Goal: Check status: Check status

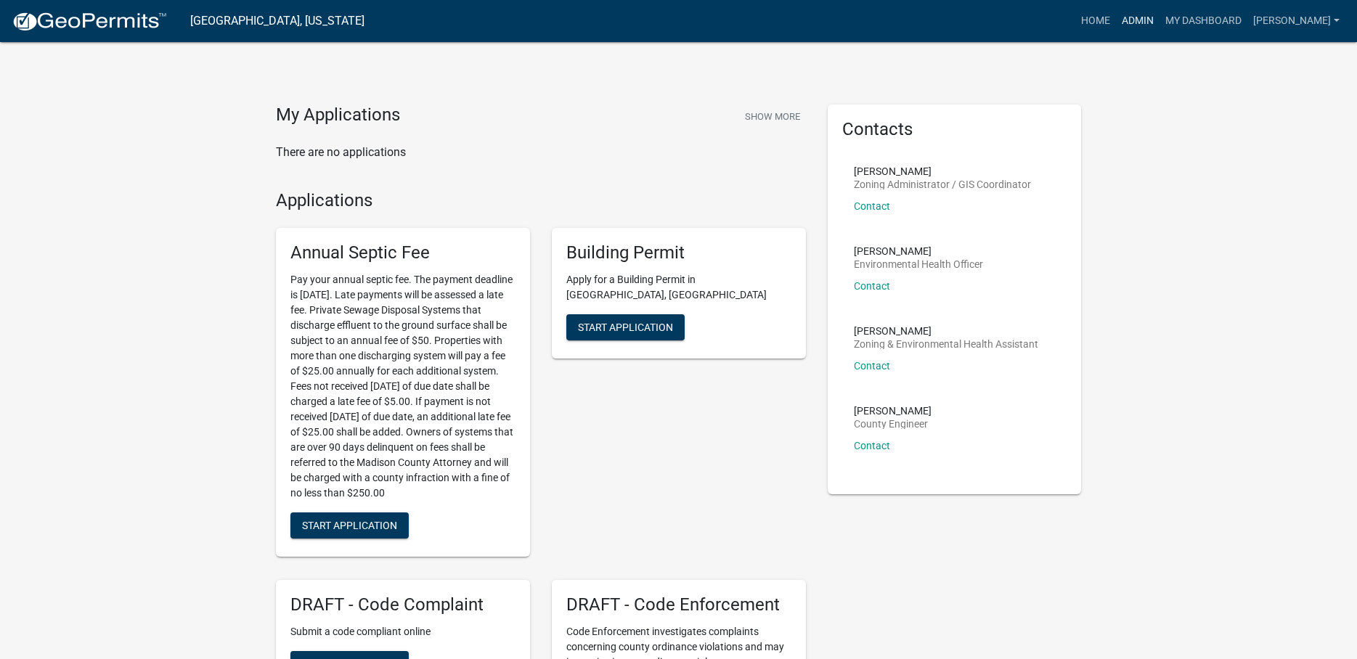
click at [1149, 25] on link "Admin" at bounding box center [1138, 21] width 44 height 28
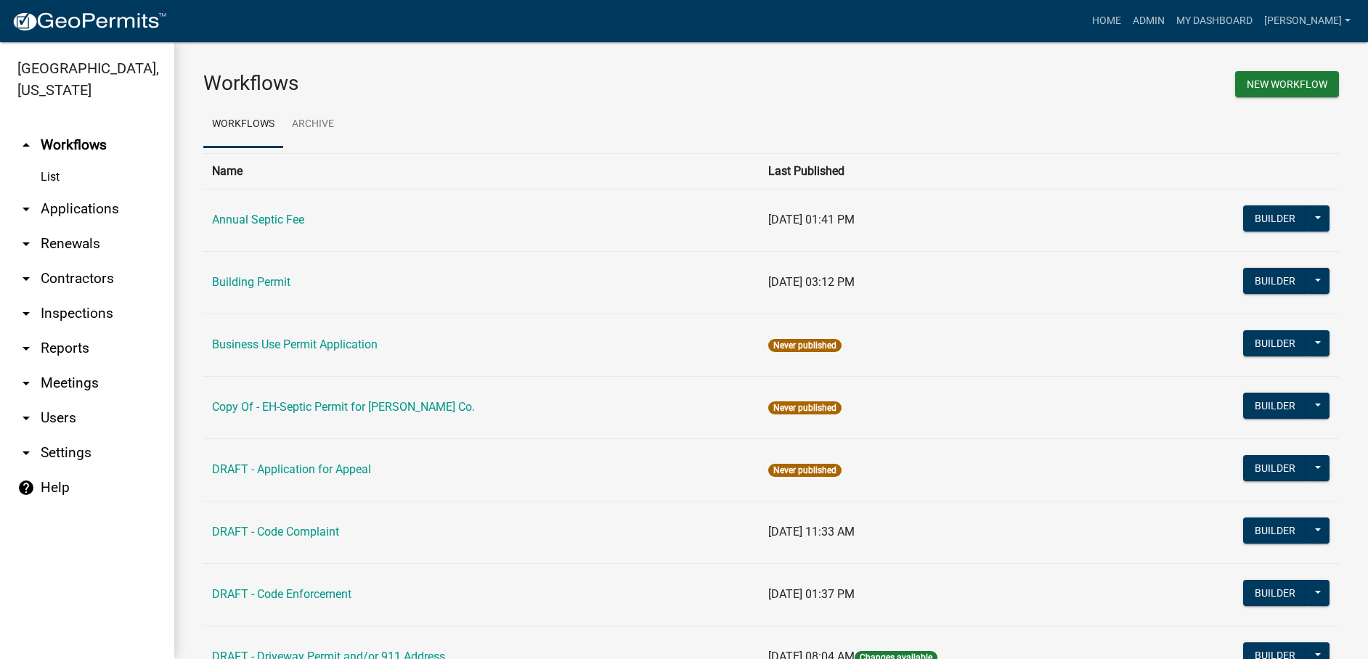
click at [84, 192] on link "arrow_drop_down Applications" at bounding box center [87, 209] width 174 height 35
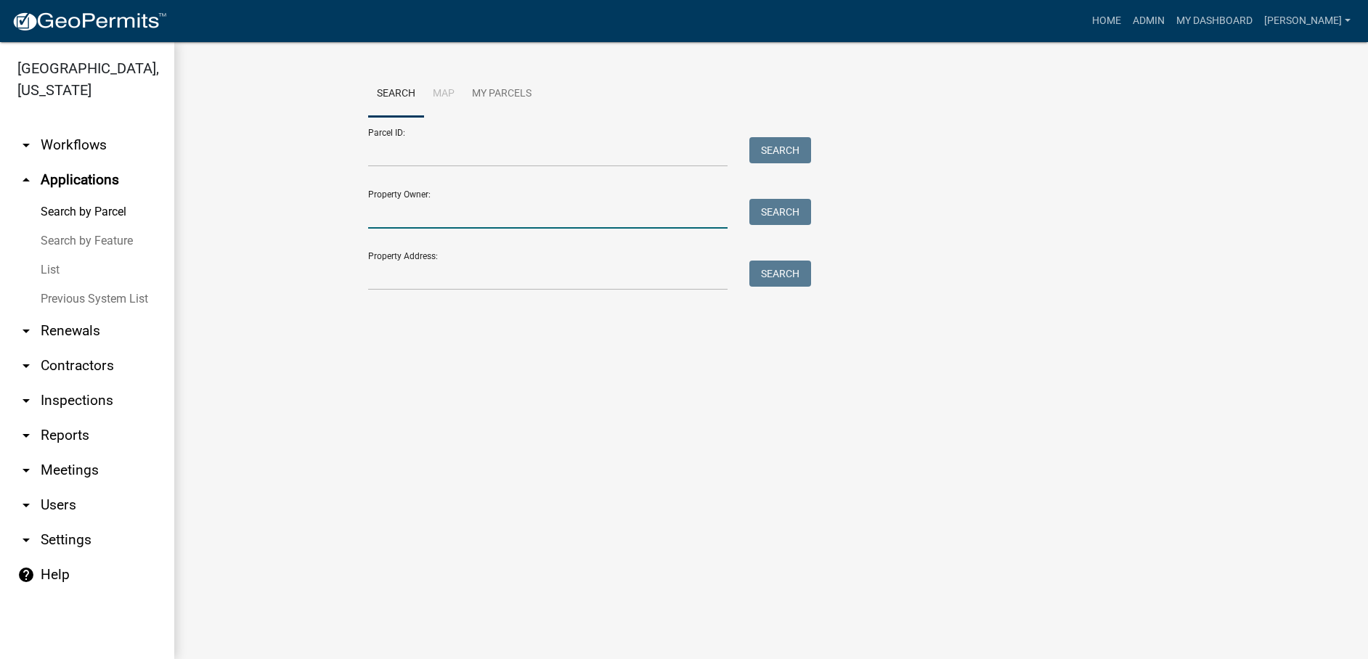
click at [396, 215] on input "Property Owner:" at bounding box center [547, 214] width 359 height 30
type input "[PERSON_NAME]"
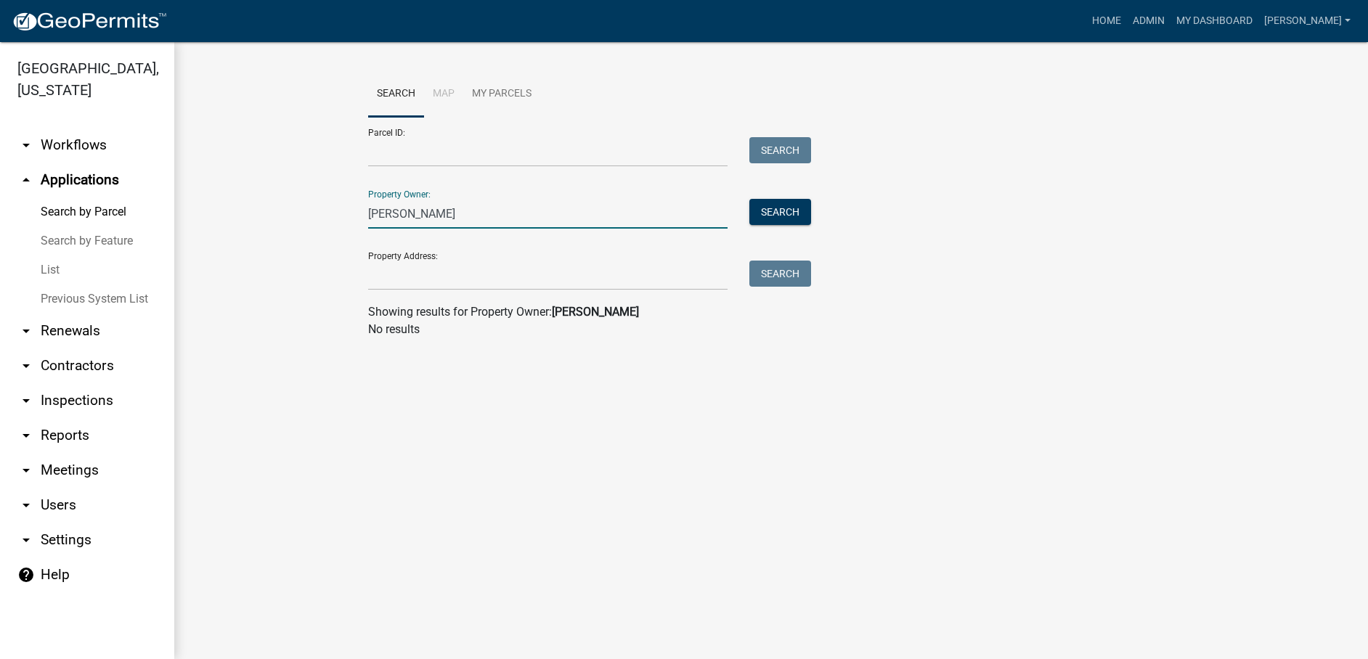
drag, startPoint x: 411, startPoint y: 214, endPoint x: 370, endPoint y: 218, distance: 40.8
click at [370, 218] on input "[PERSON_NAME]" at bounding box center [547, 214] width 359 height 30
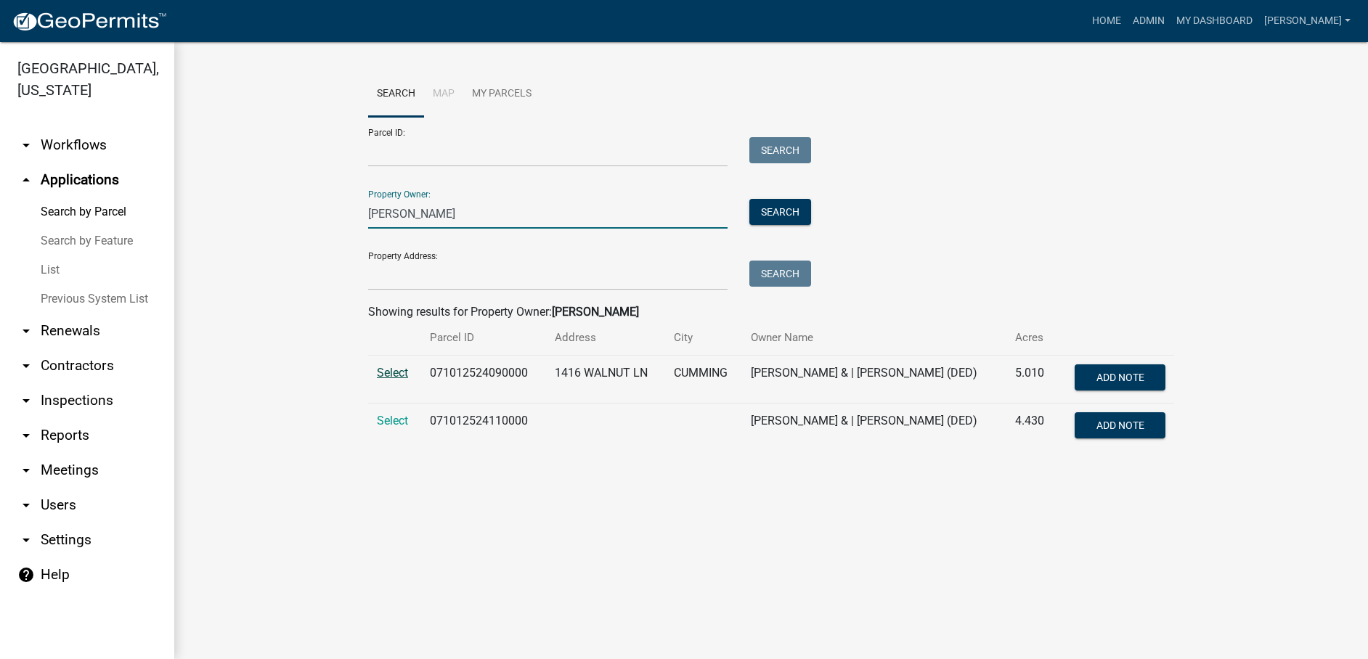
type input "[PERSON_NAME]"
click at [401, 373] on span "Select" at bounding box center [392, 373] width 31 height 14
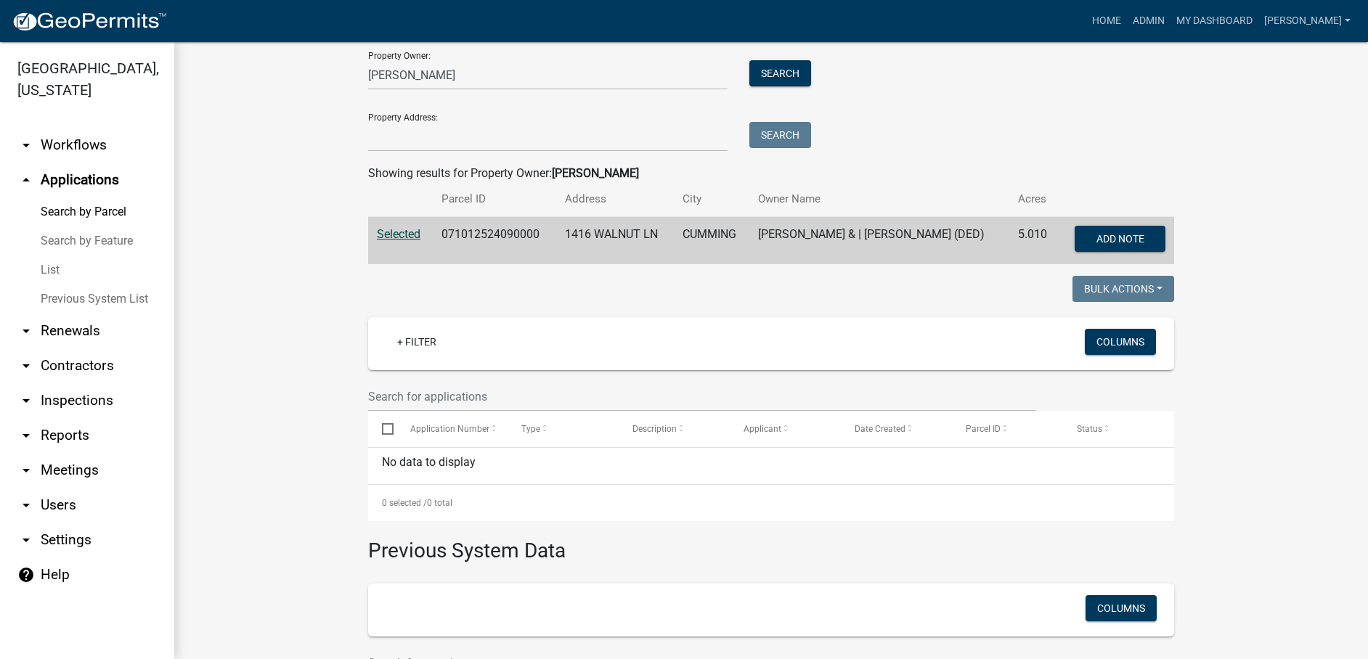
scroll to position [6, 0]
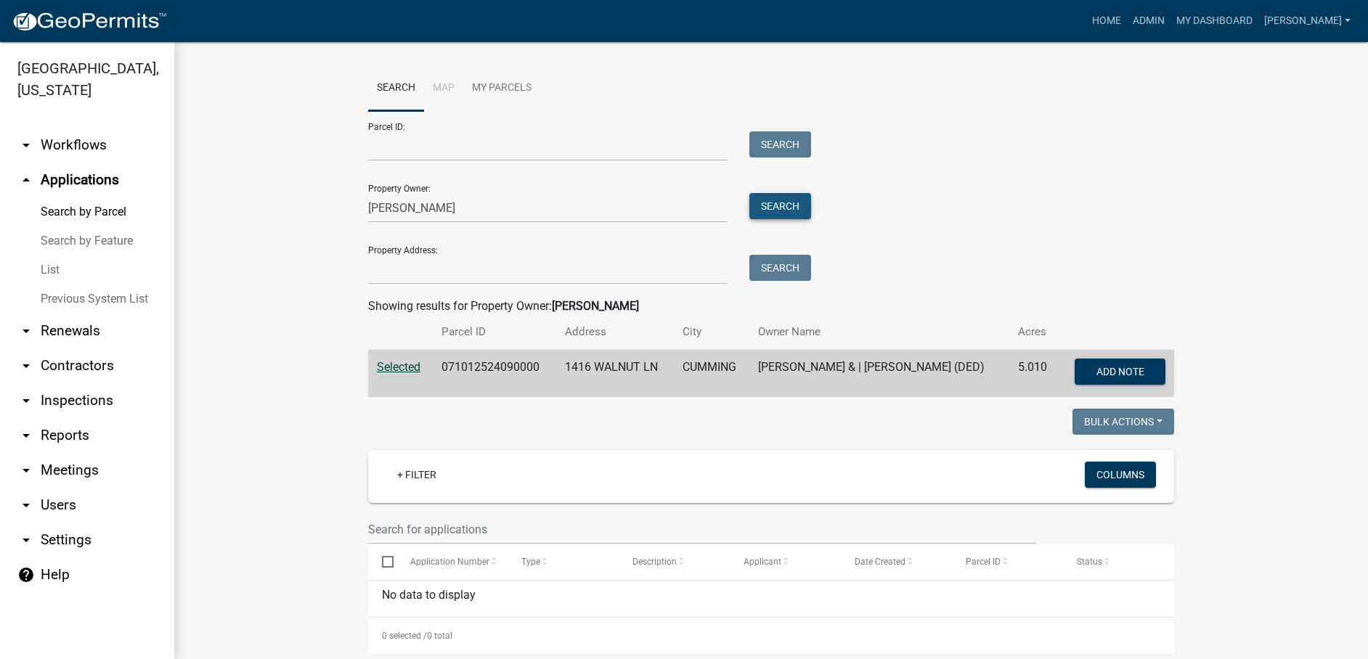
click at [777, 203] on button "Search" at bounding box center [780, 206] width 62 height 26
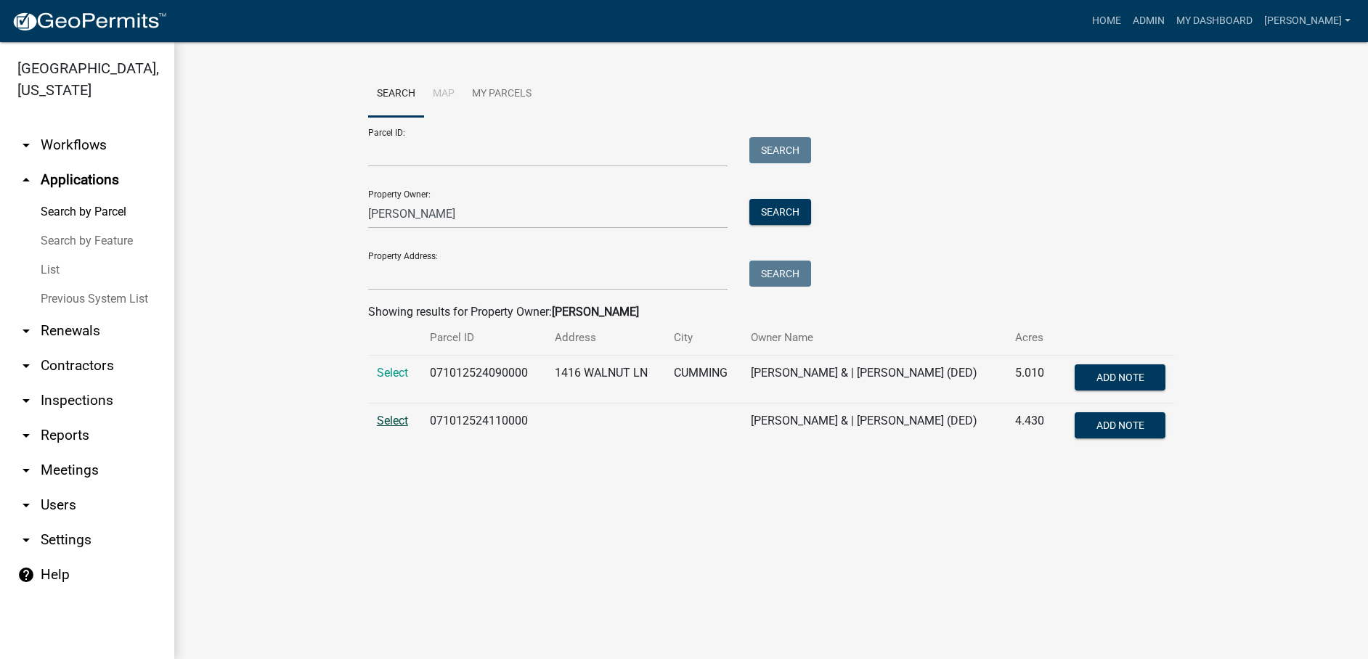
click at [386, 423] on span "Select" at bounding box center [392, 421] width 31 height 14
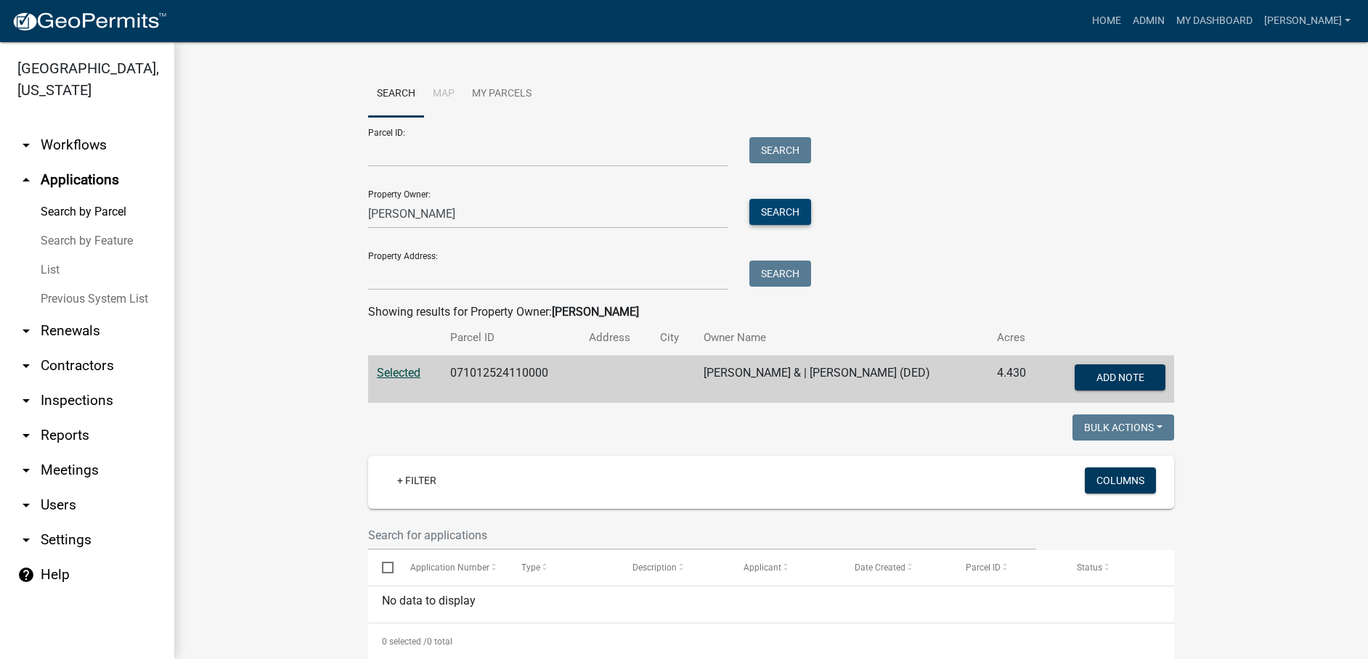
click at [787, 210] on button "Search" at bounding box center [780, 212] width 62 height 26
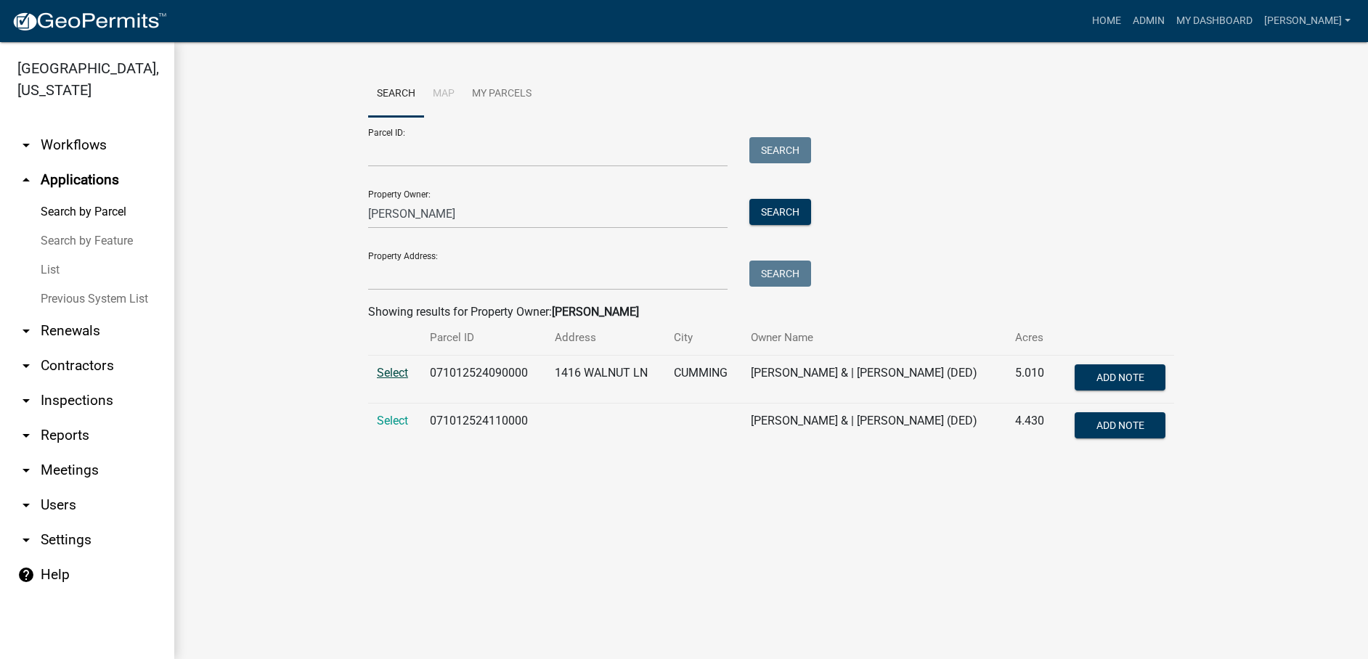
click at [402, 376] on span "Select" at bounding box center [392, 373] width 31 height 14
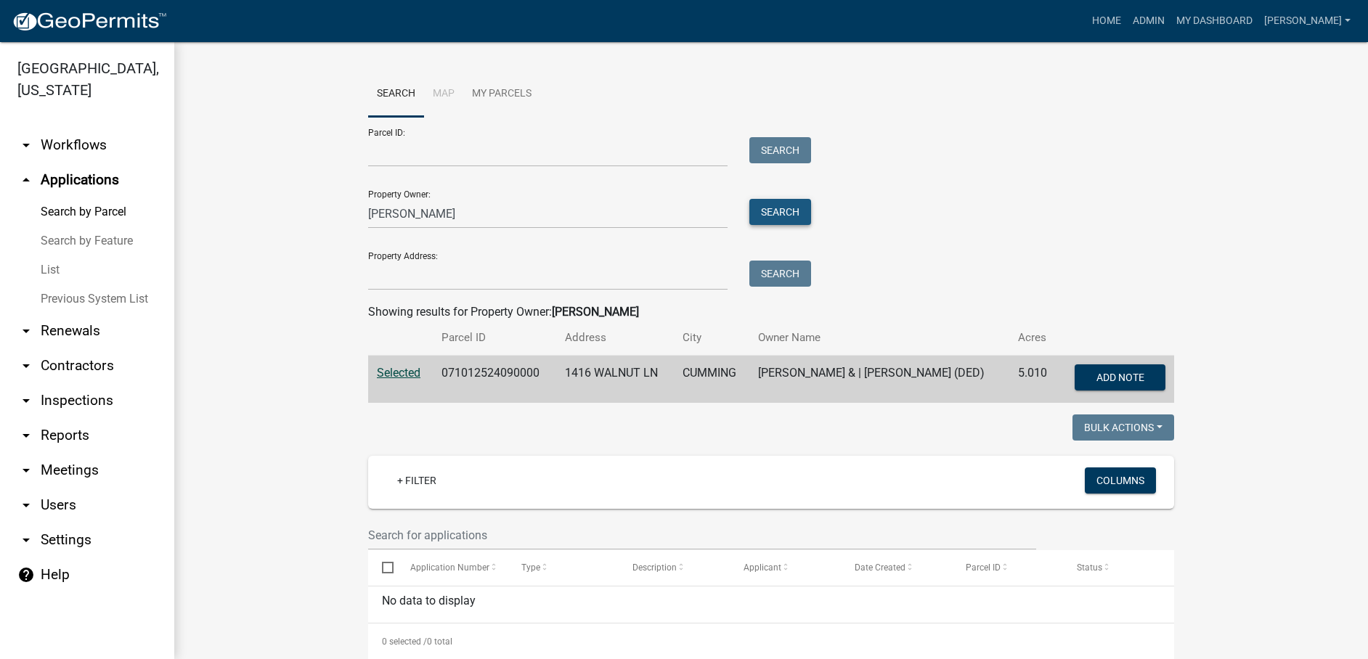
click at [782, 216] on button "Search" at bounding box center [780, 212] width 62 height 26
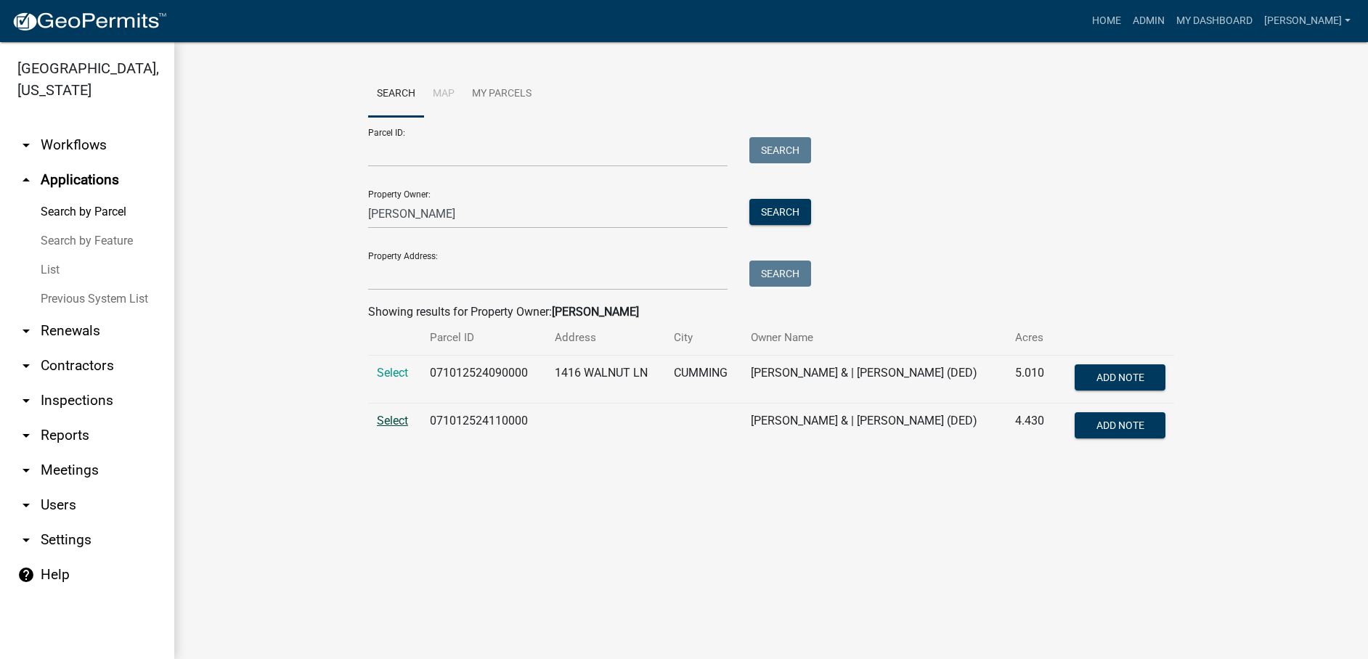
click at [394, 424] on span "Select" at bounding box center [392, 421] width 31 height 14
